Goal: Information Seeking & Learning: Check status

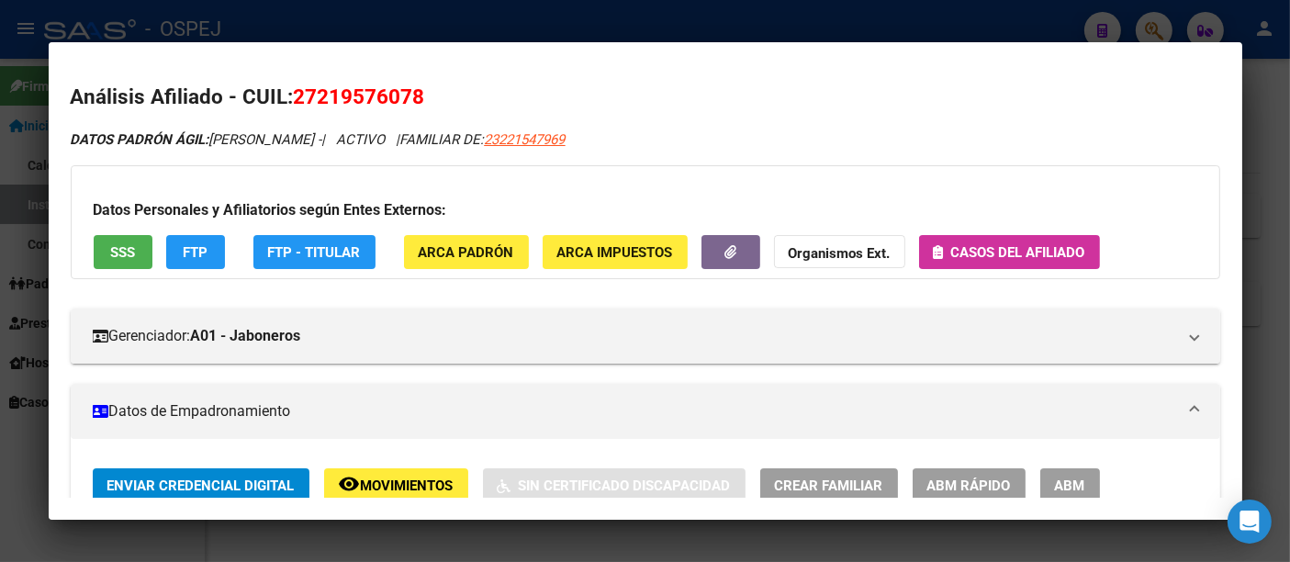
scroll to position [1111, 0]
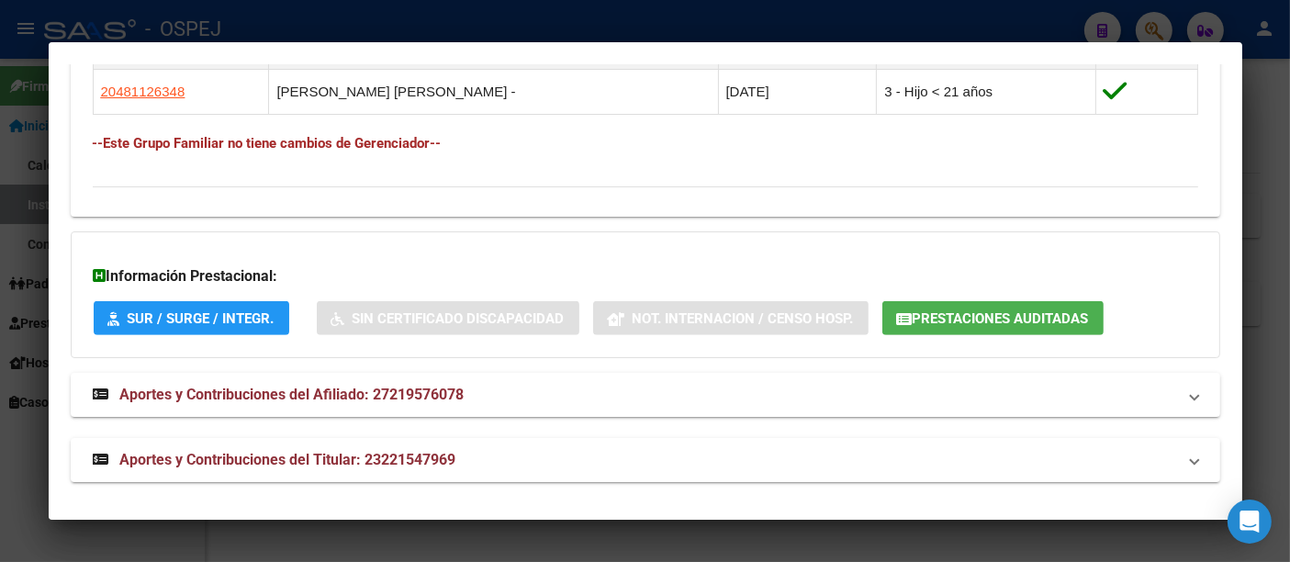
click at [497, 24] on div at bounding box center [645, 281] width 1290 height 562
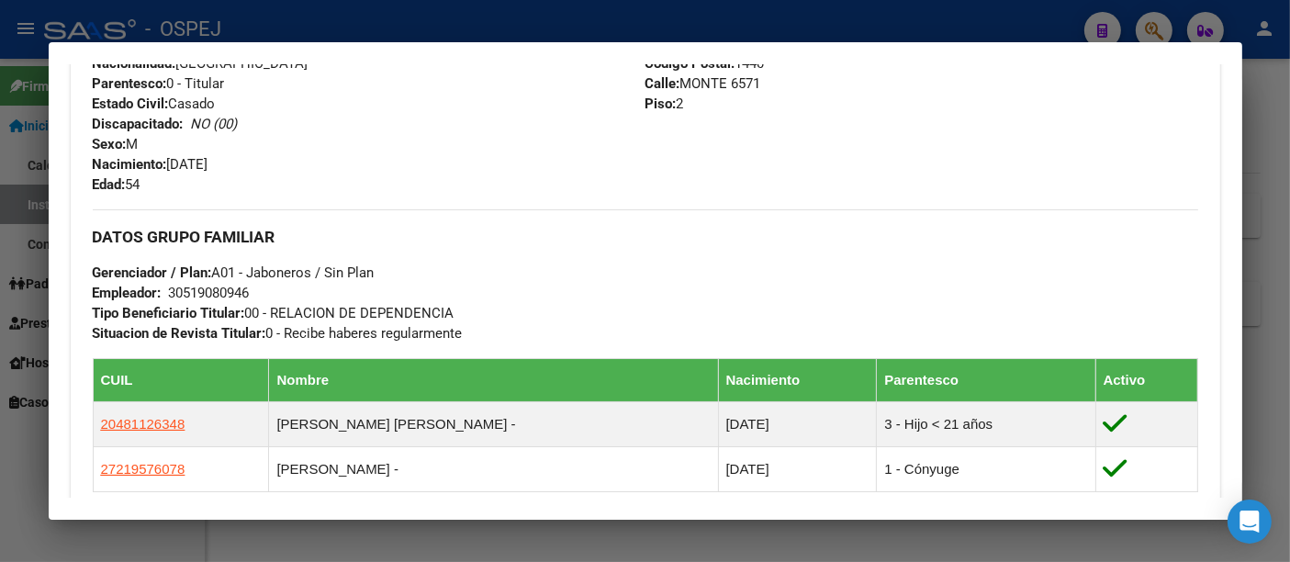
click at [372, 7] on div at bounding box center [645, 281] width 1290 height 562
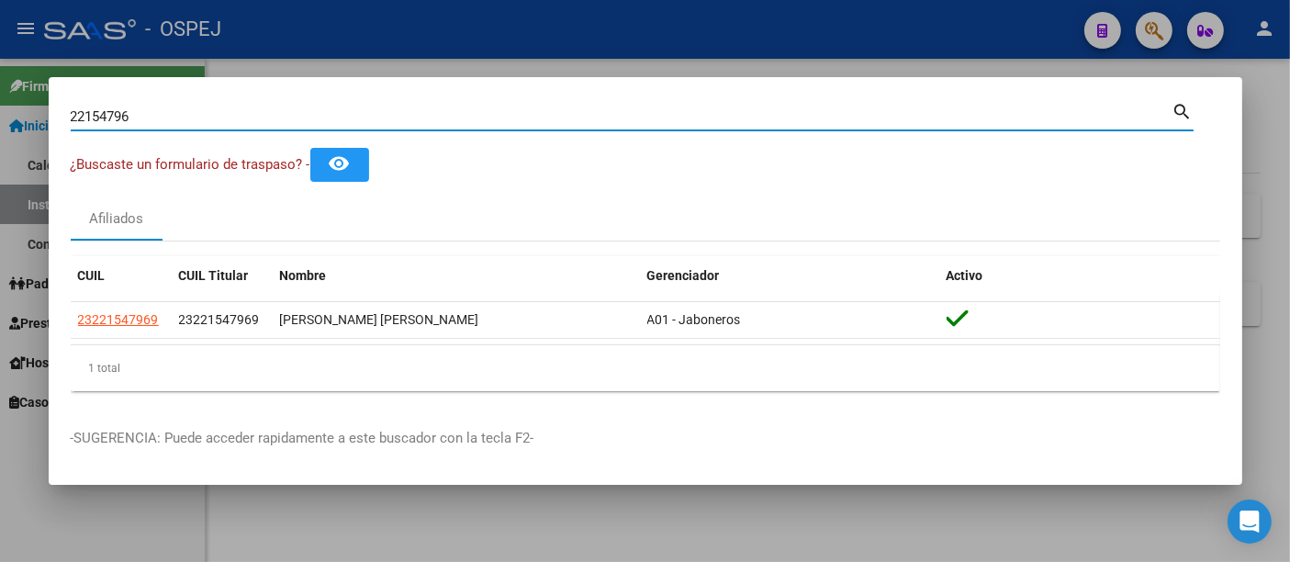
click at [236, 112] on input "22154796" at bounding box center [621, 116] width 1101 height 17
type input "2"
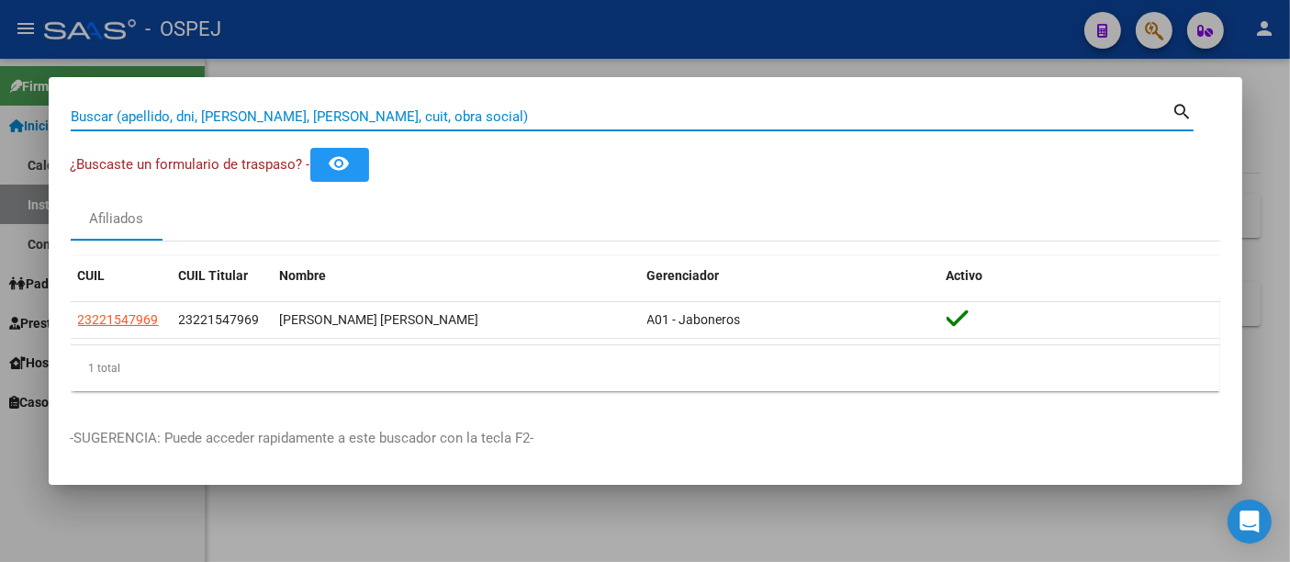
paste input "27394454694"
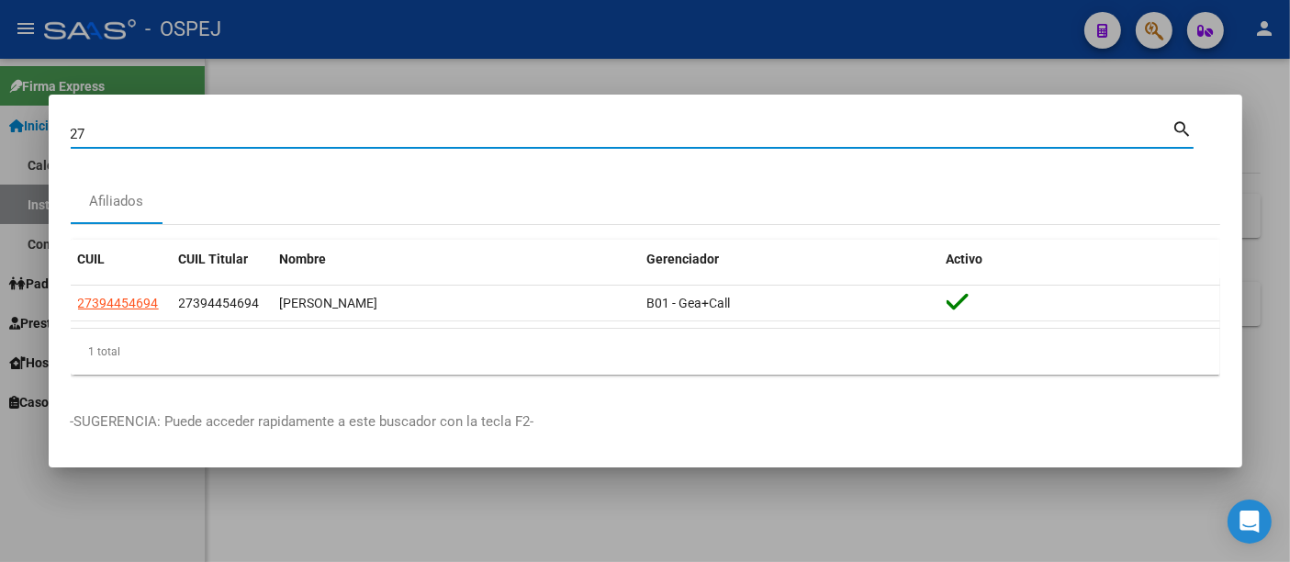
type input "2"
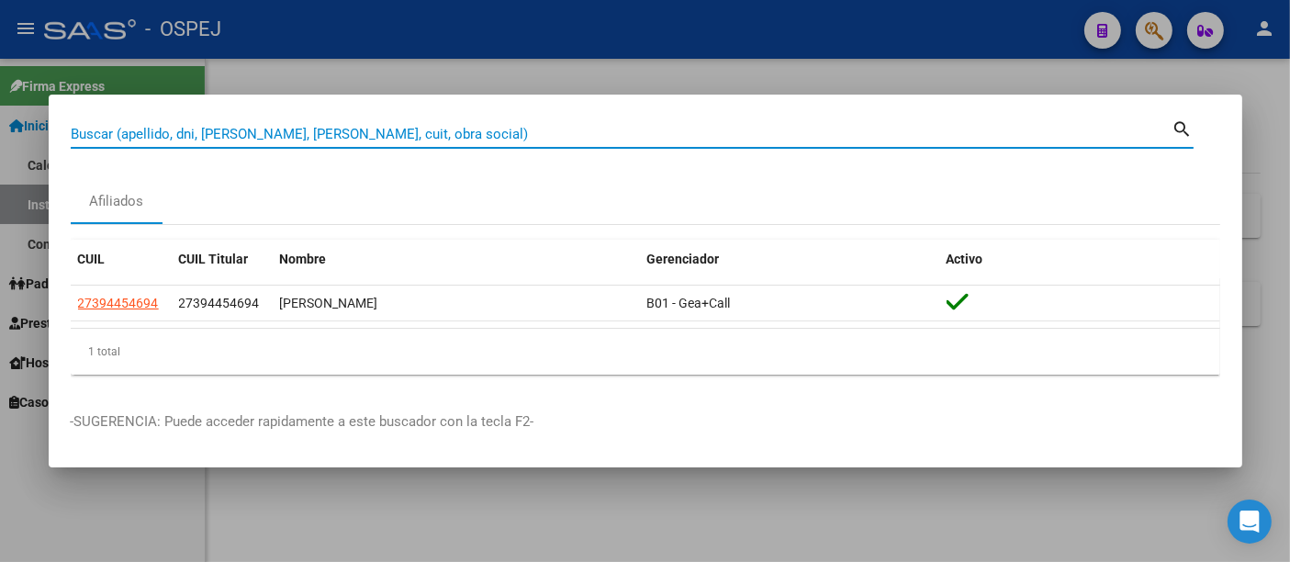
paste input "20283314082"
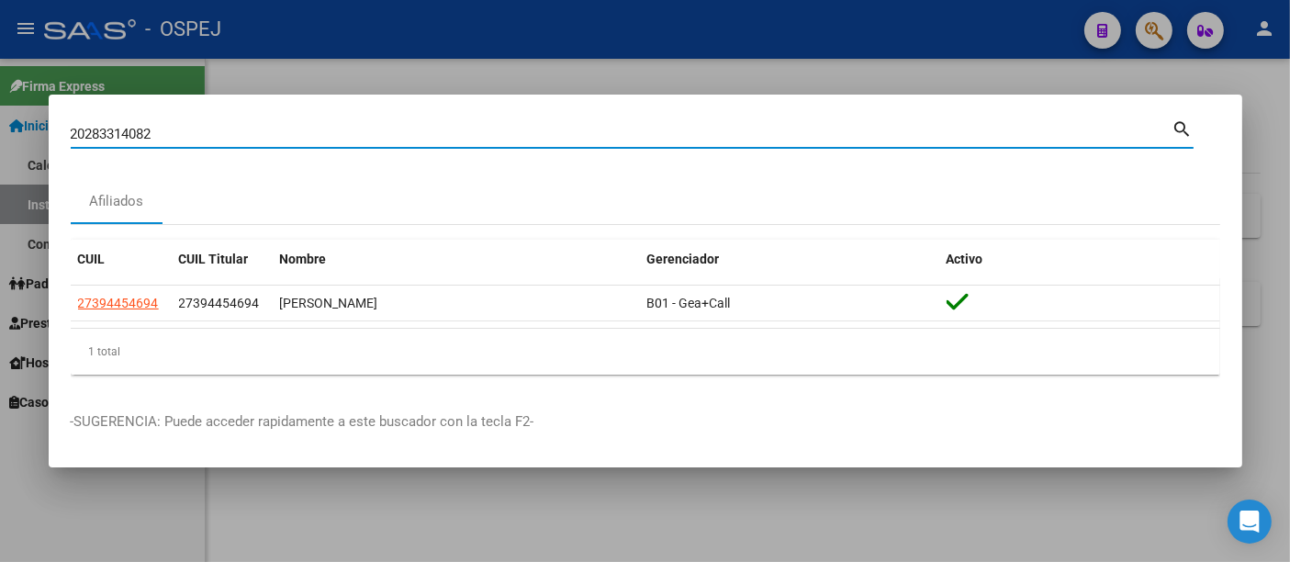
type input "20283314082"
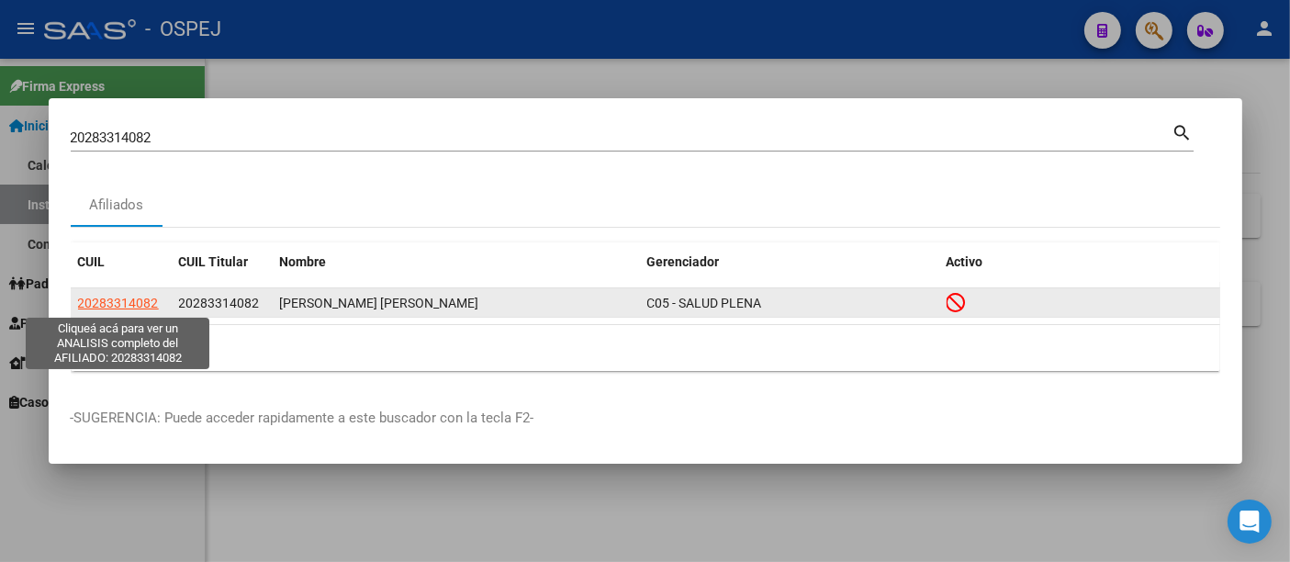
click at [117, 298] on span "20283314082" at bounding box center [118, 303] width 81 height 15
type textarea "20283314082"
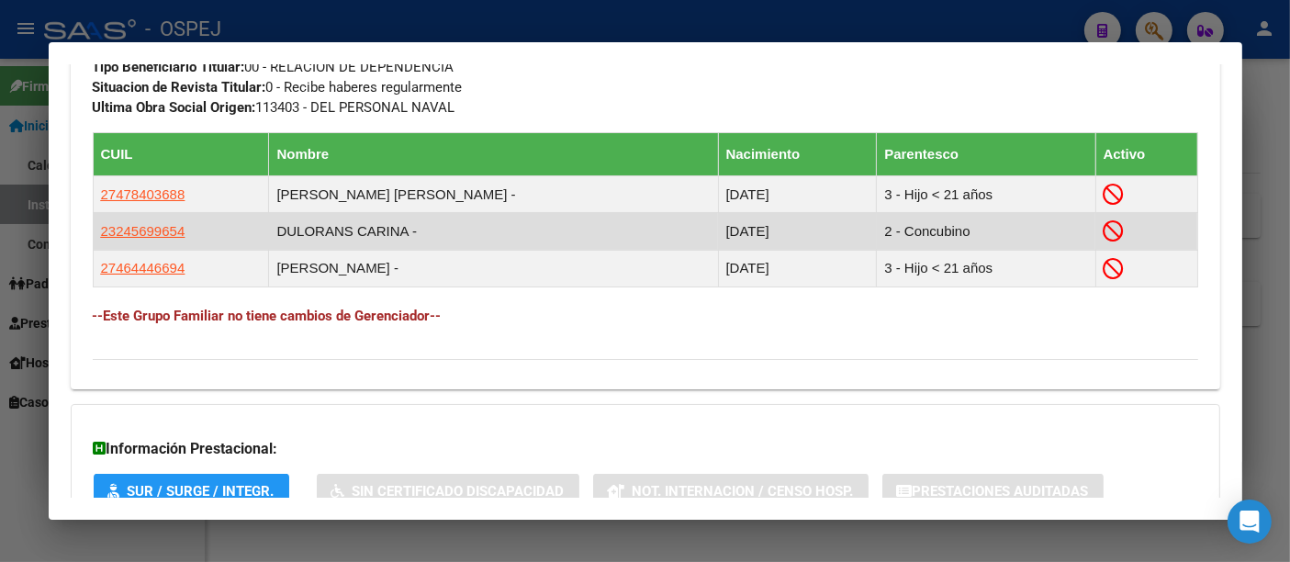
scroll to position [1147, 0]
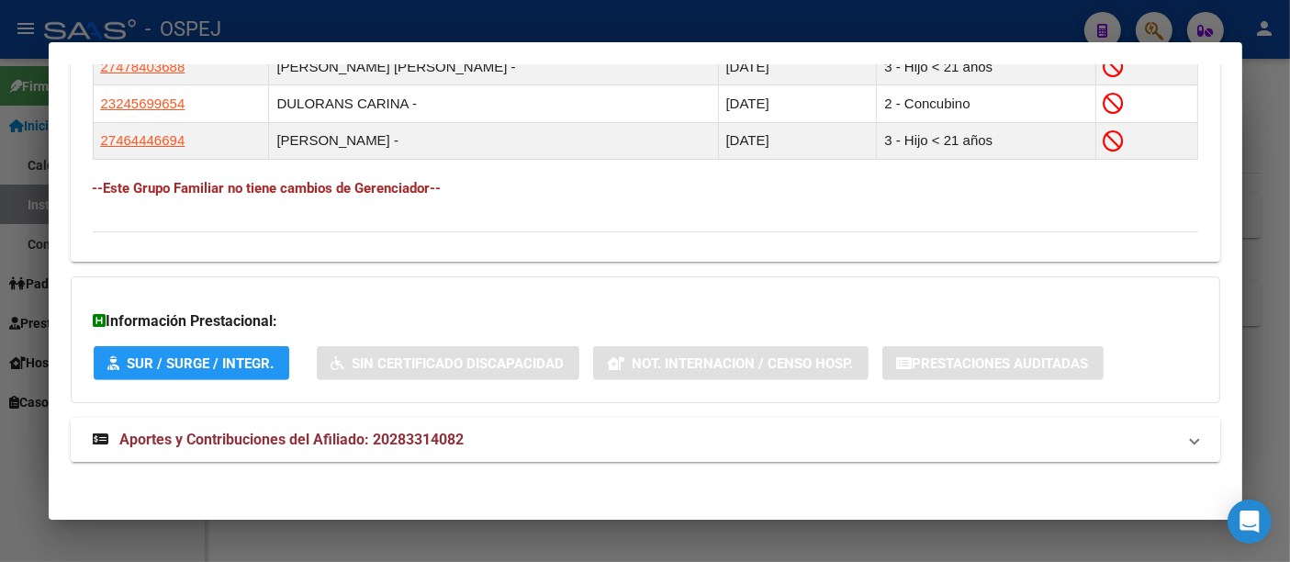
click at [405, 439] on span "Aportes y Contribuciones del Afiliado: 20283314082" at bounding box center [292, 438] width 344 height 17
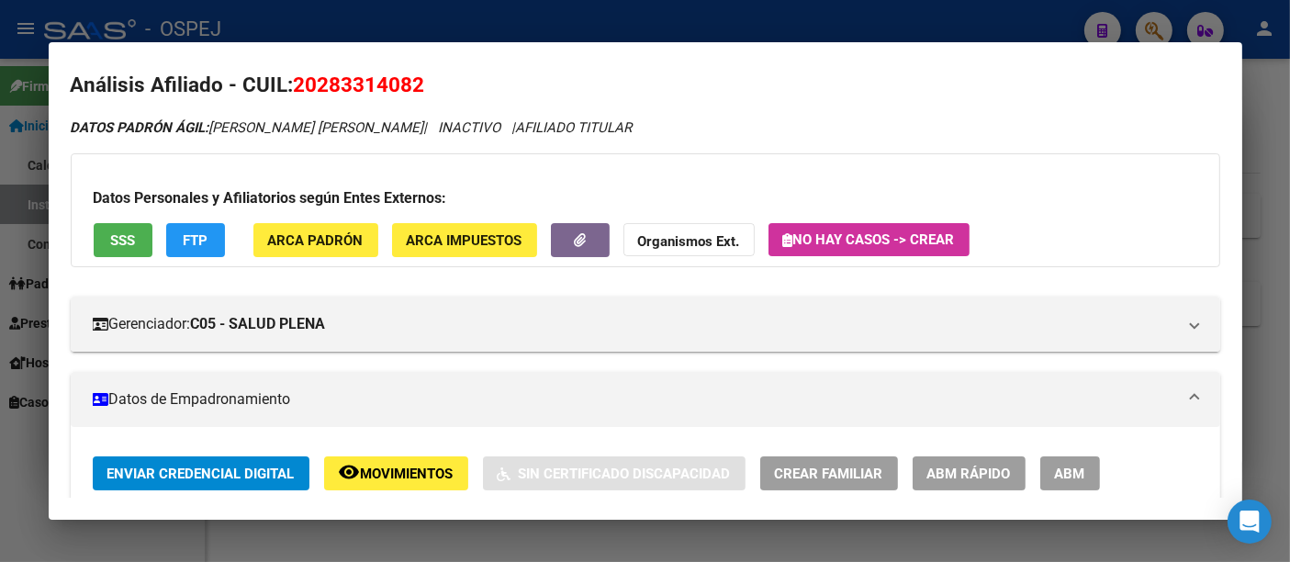
scroll to position [0, 0]
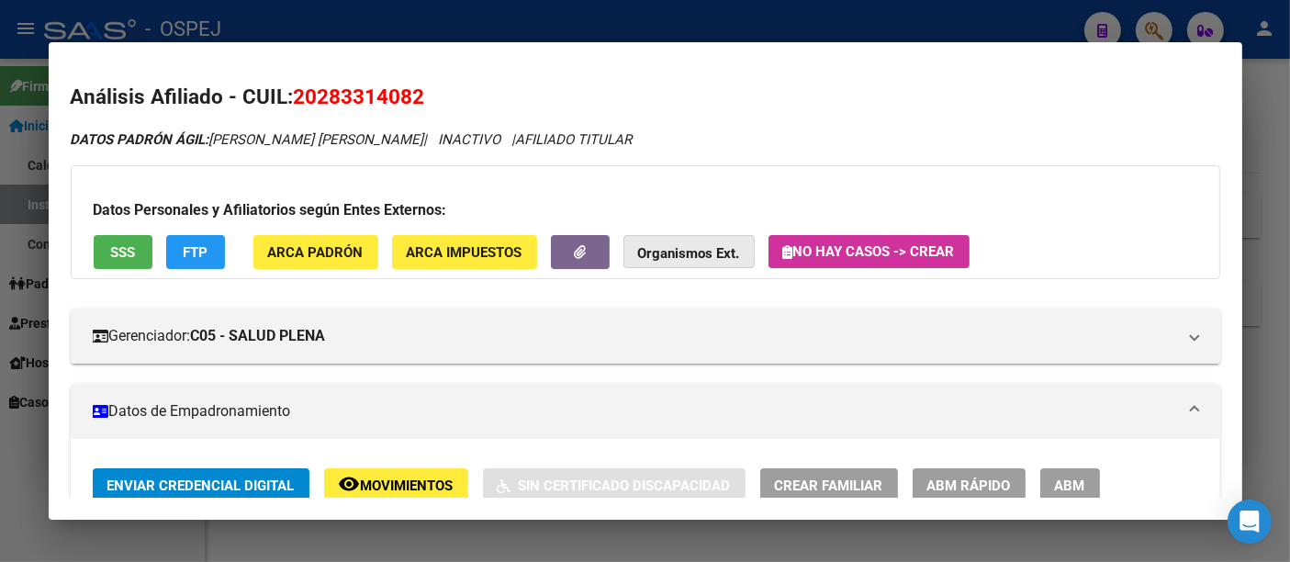
click at [681, 251] on strong "Organismos Ext." at bounding box center [689, 253] width 102 height 17
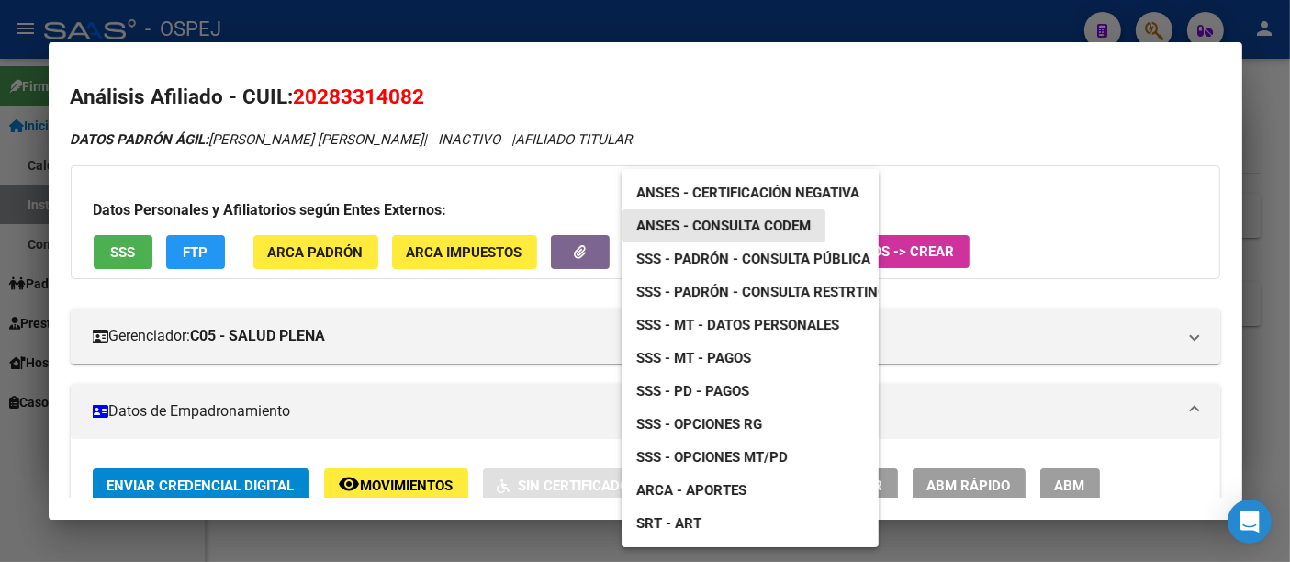
click at [726, 224] on span "ANSES - Consulta CODEM" at bounding box center [723, 226] width 174 height 17
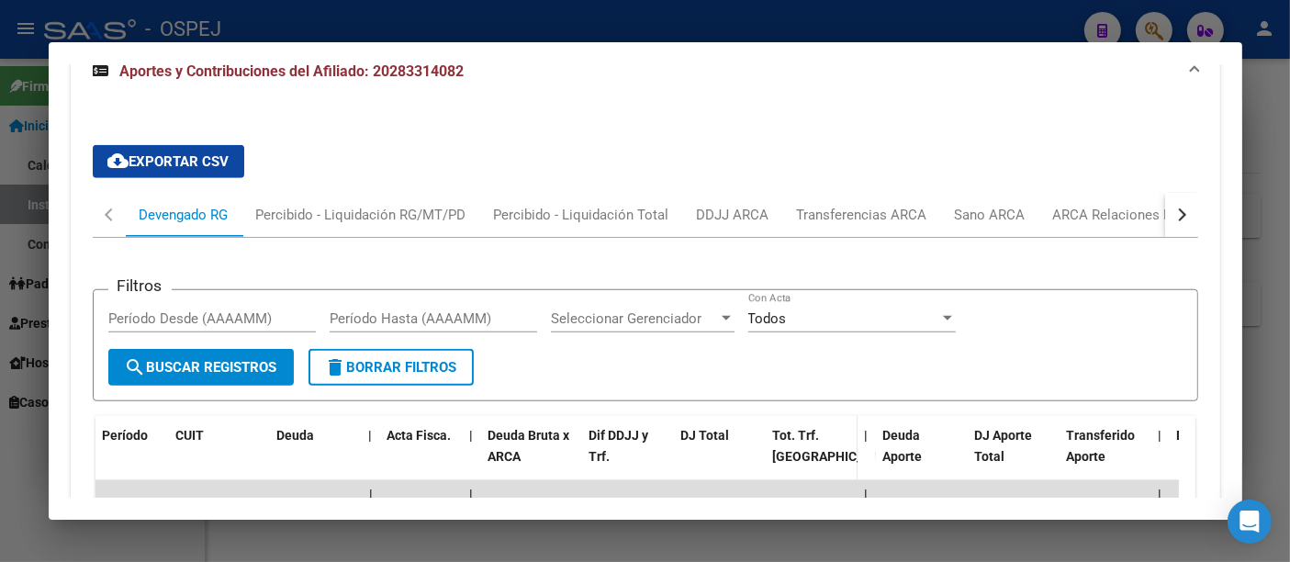
scroll to position [1514, 0]
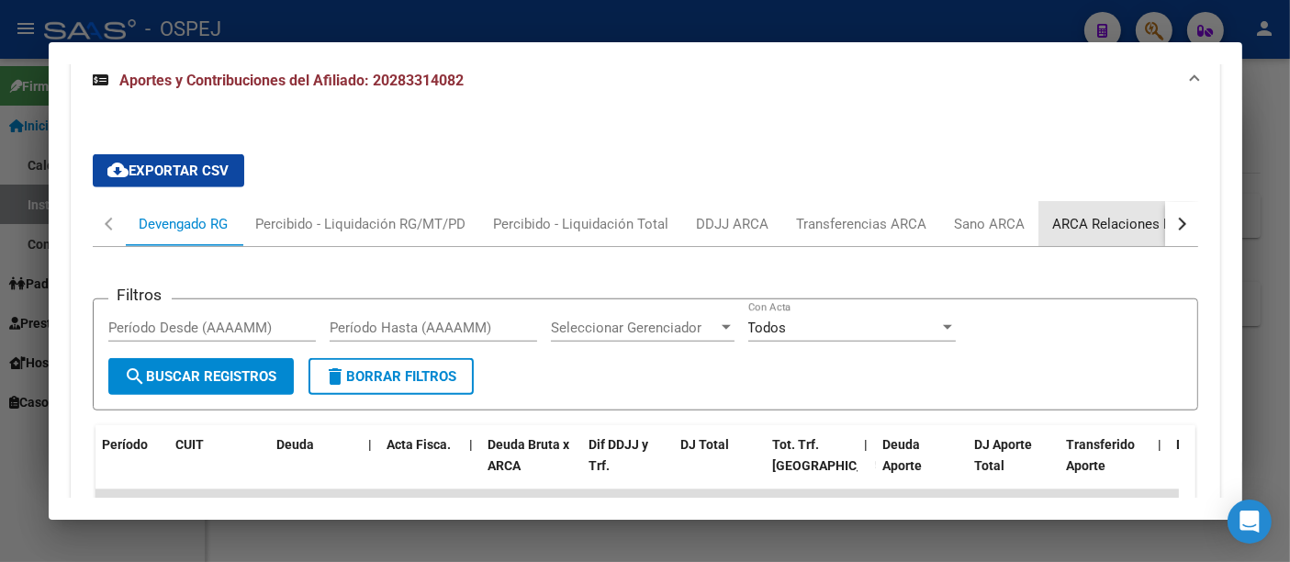
click at [1083, 216] on div "ARCA Relaciones Laborales" at bounding box center [1139, 224] width 172 height 20
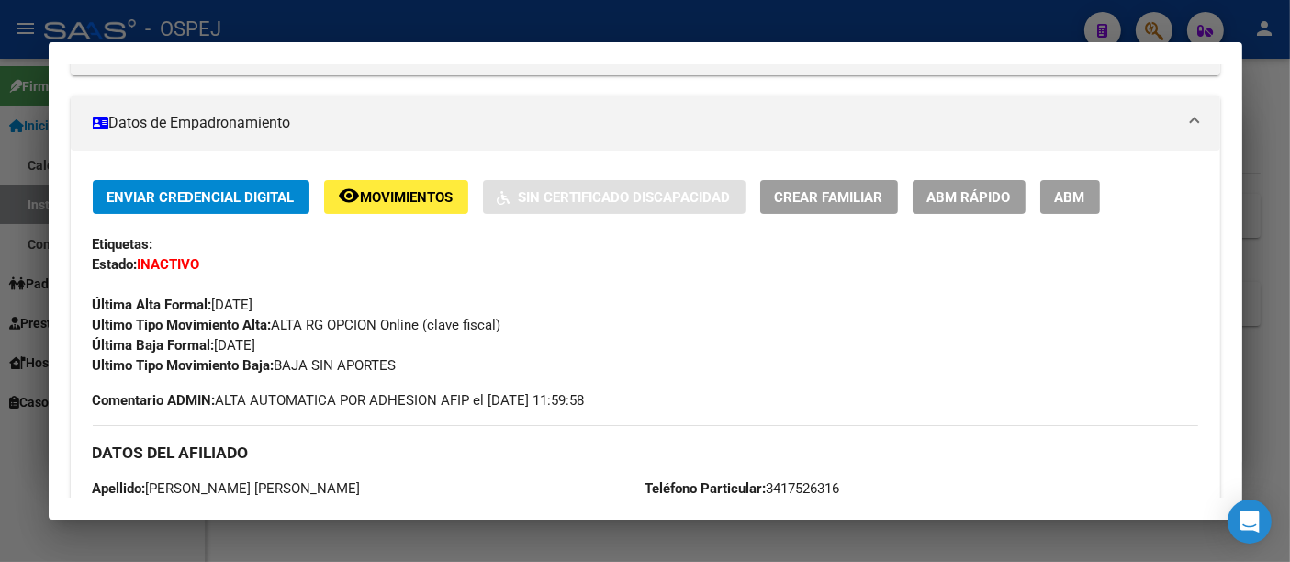
scroll to position [0, 0]
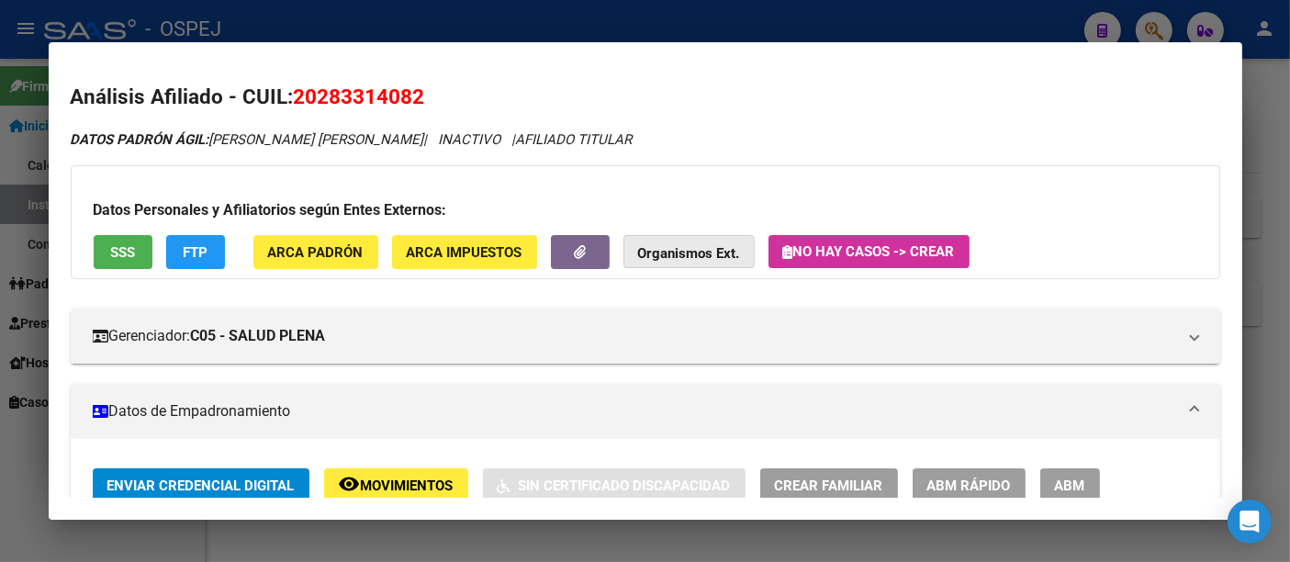
click at [677, 251] on strong "Organismos Ext." at bounding box center [689, 253] width 102 height 17
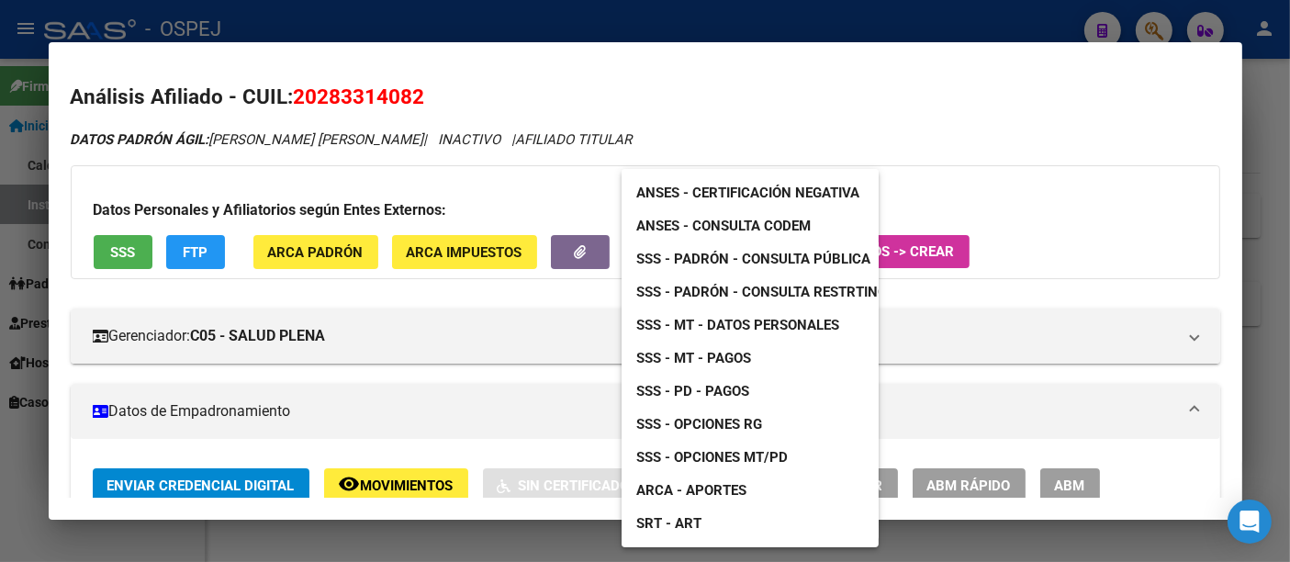
click at [718, 486] on span "ARCA - Aportes" at bounding box center [691, 490] width 110 height 17
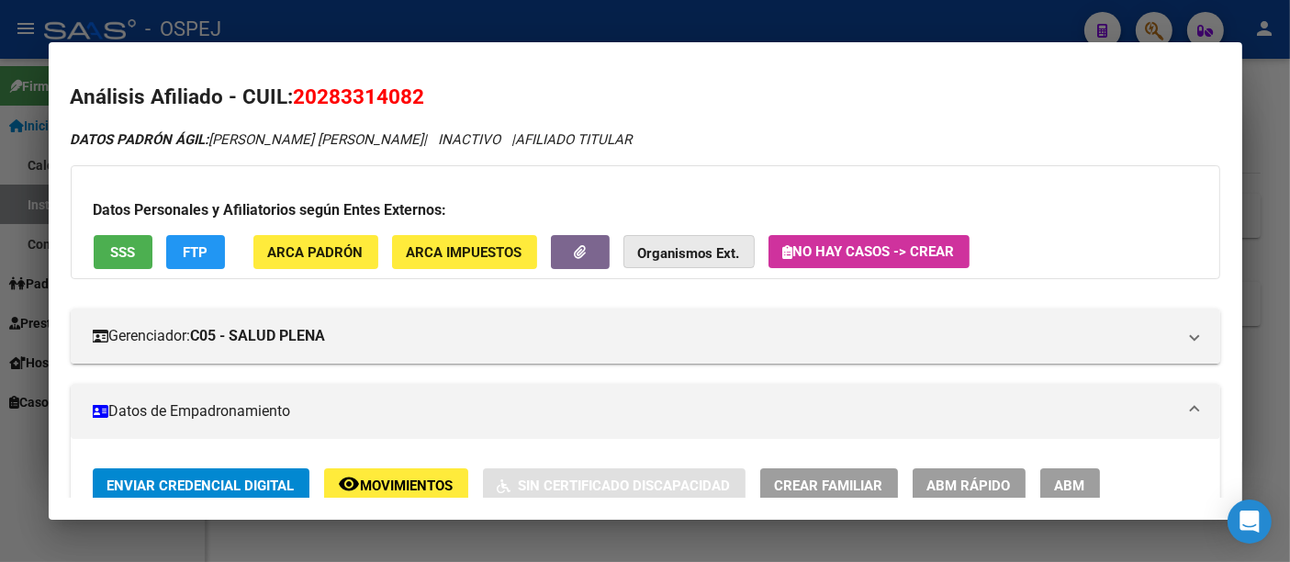
click at [674, 251] on strong "Organismos Ext." at bounding box center [689, 253] width 102 height 17
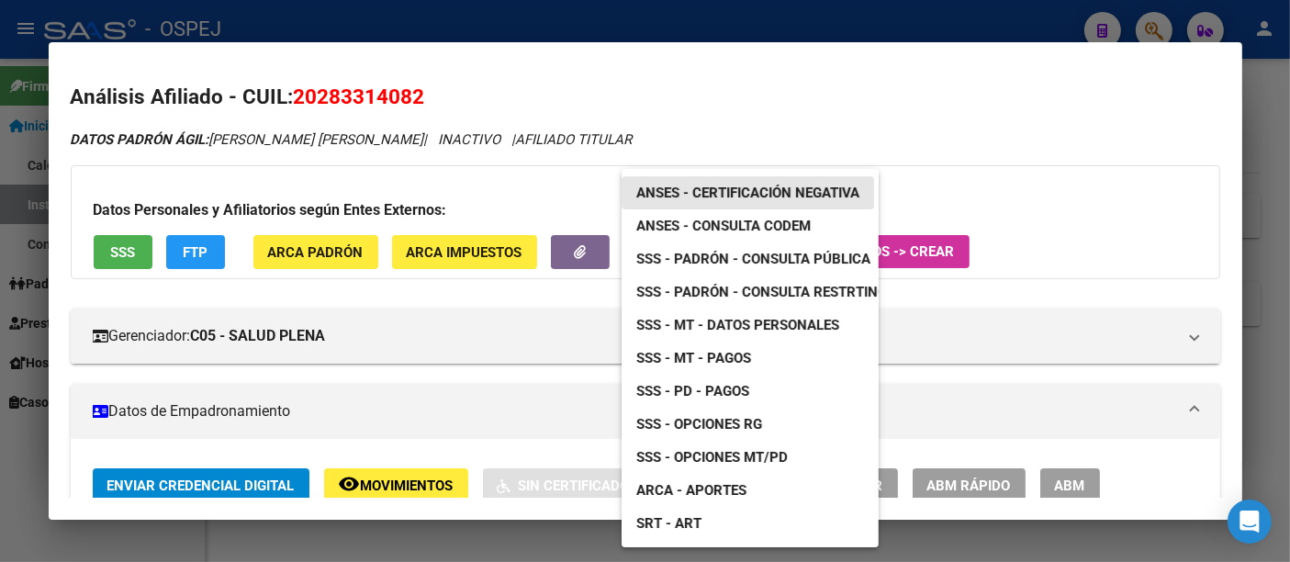
click at [759, 187] on span "ANSES - Certificación Negativa" at bounding box center [747, 192] width 223 height 17
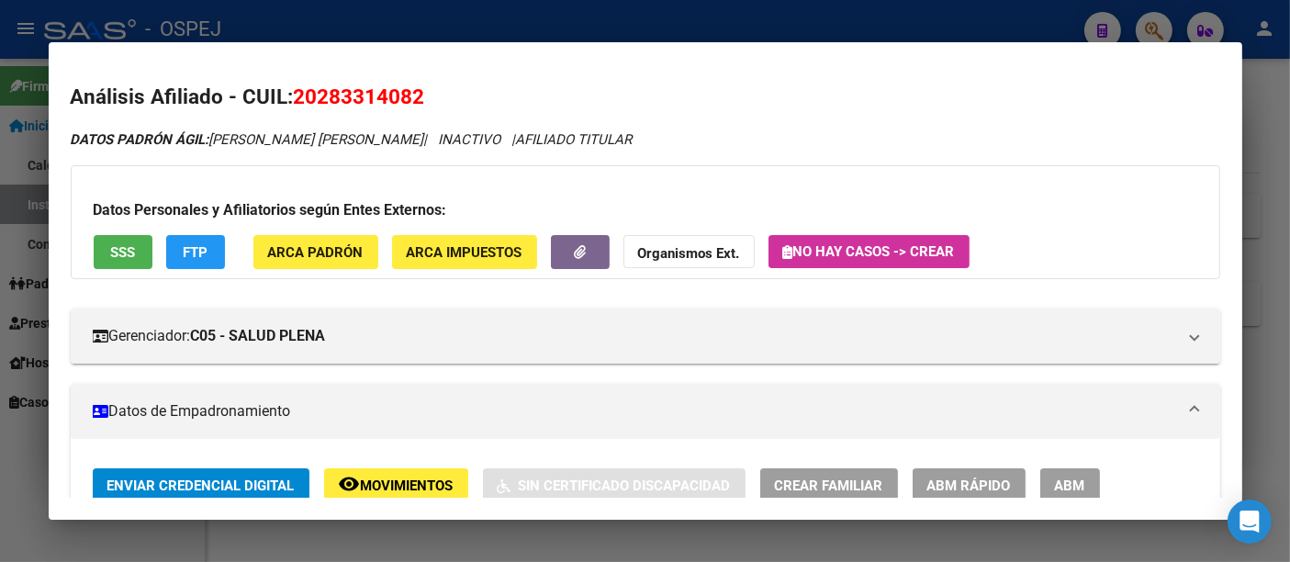
click at [877, 22] on div at bounding box center [645, 281] width 1290 height 562
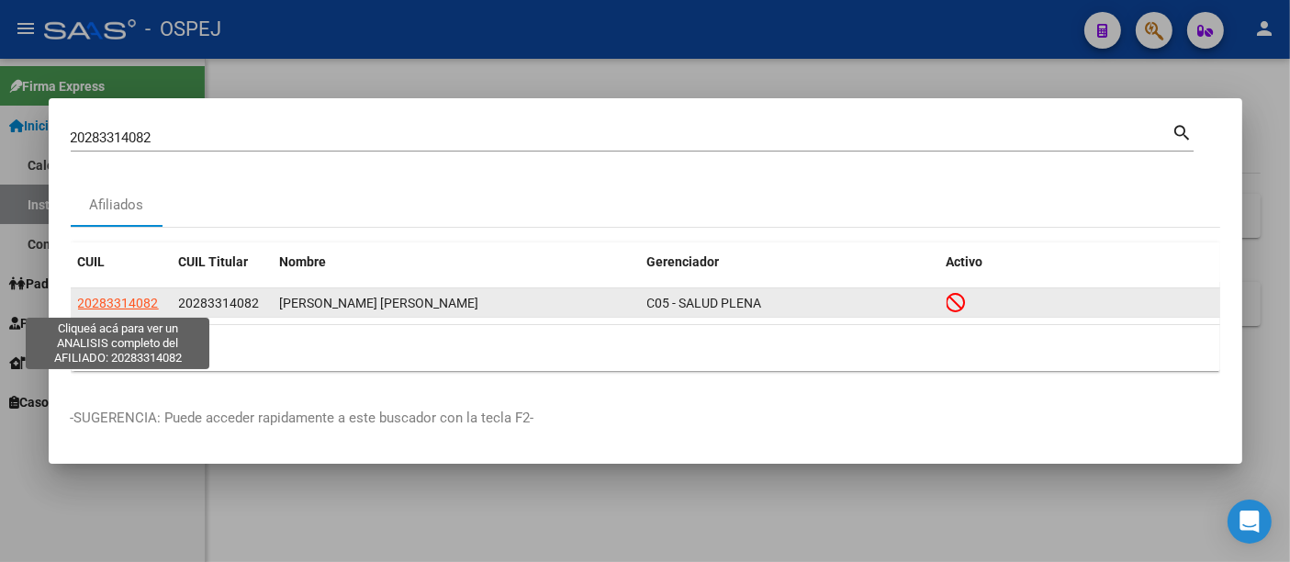
click at [114, 296] on span "20283314082" at bounding box center [118, 303] width 81 height 15
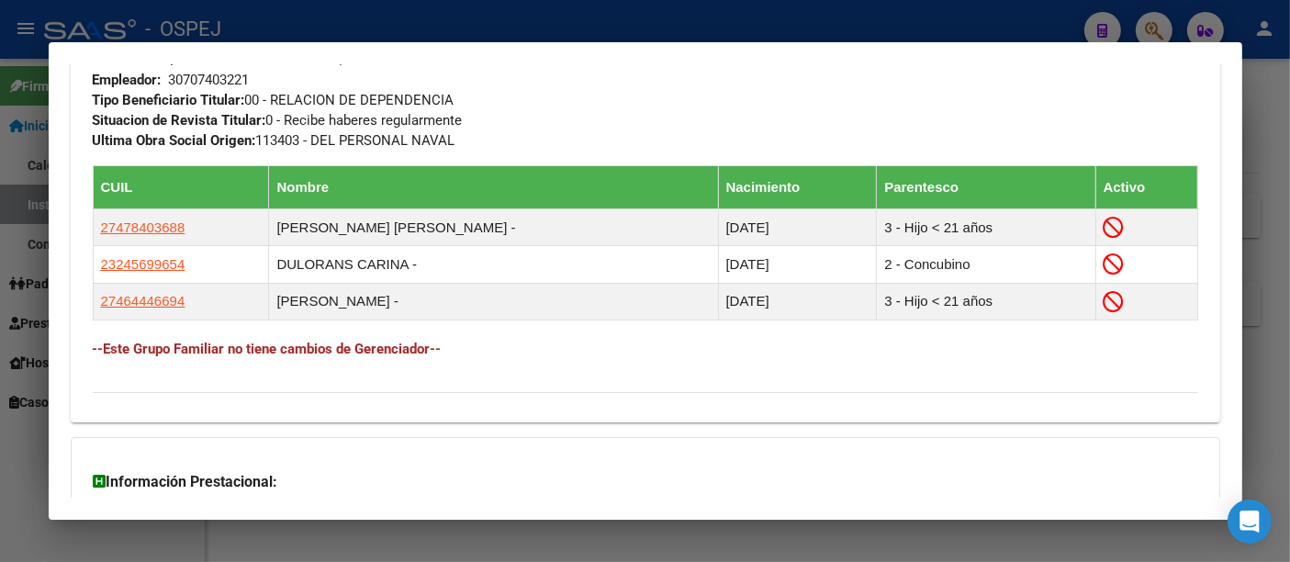
scroll to position [1147, 0]
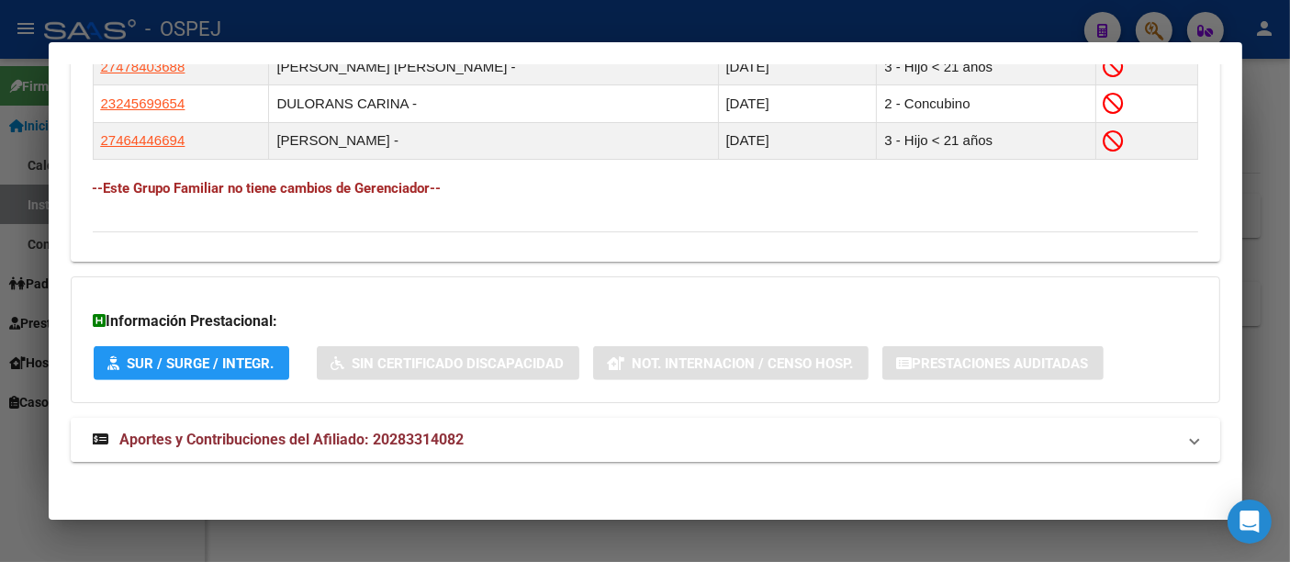
click at [440, 431] on span "Aportes y Contribuciones del Afiliado: 20283314082" at bounding box center [292, 438] width 344 height 17
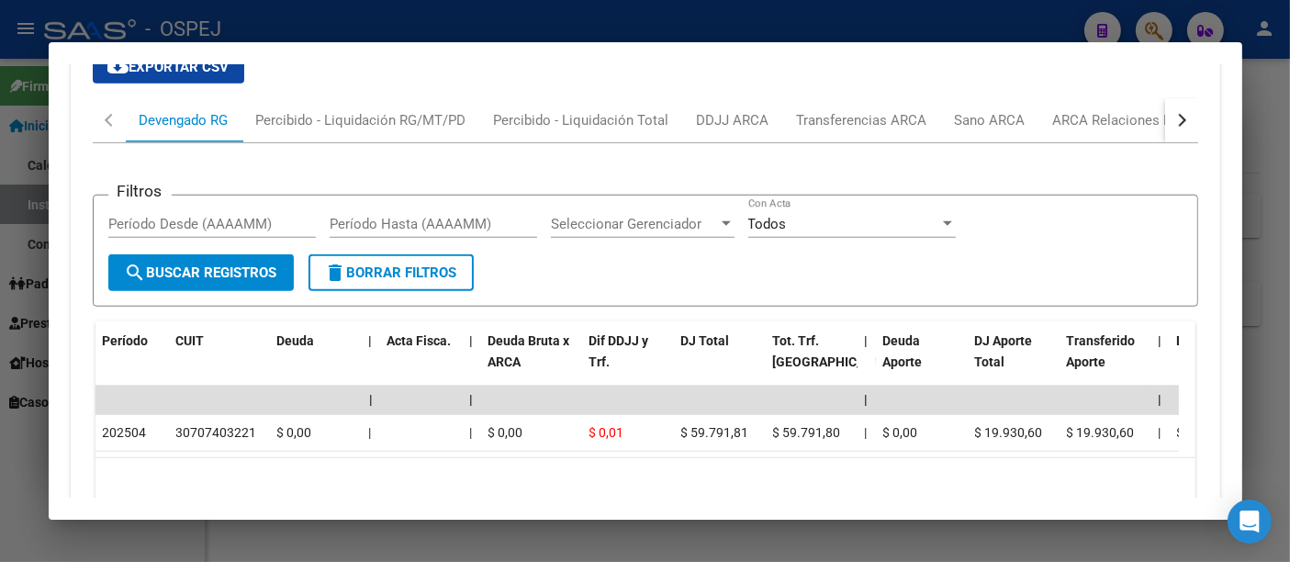
scroll to position [1657, 0]
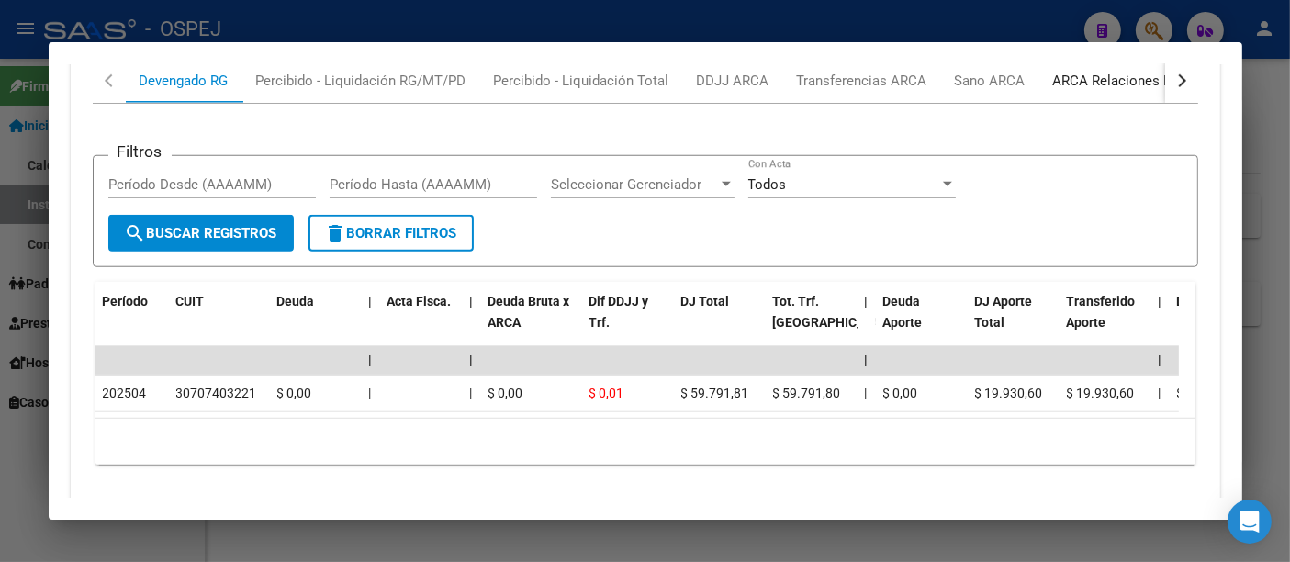
click at [1124, 75] on div "ARCA Relaciones Laborales" at bounding box center [1139, 81] width 172 height 20
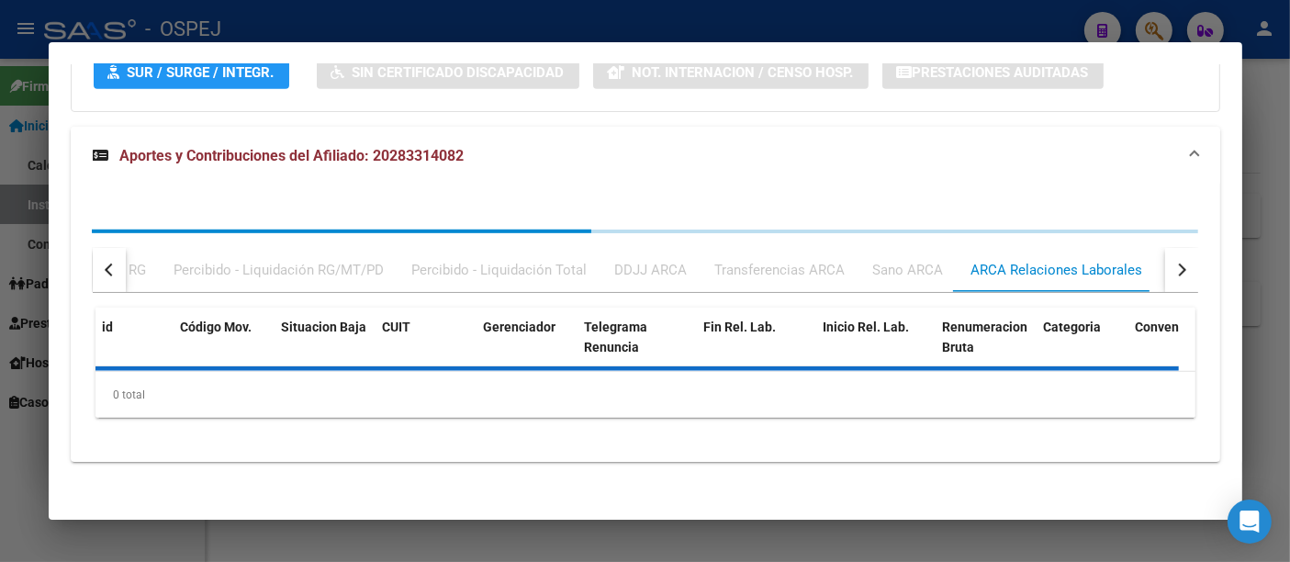
scroll to position [1531, 0]
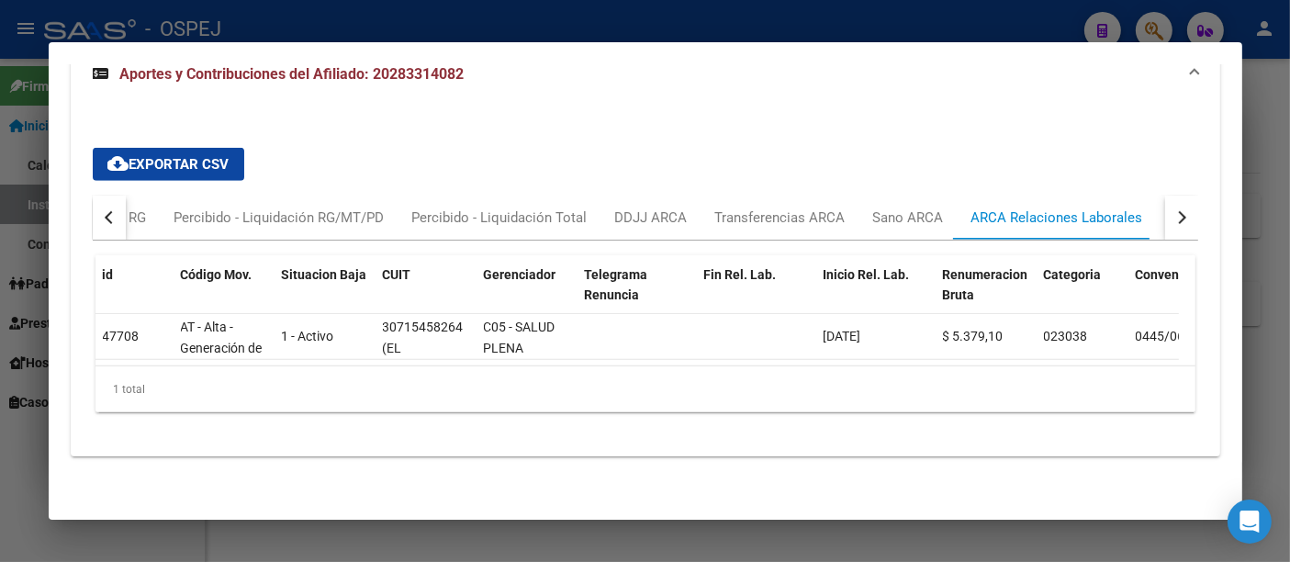
click at [771, 28] on div at bounding box center [645, 281] width 1290 height 562
